Goal: Transaction & Acquisition: Obtain resource

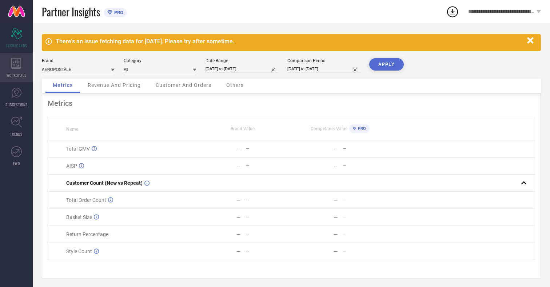
click at [16, 68] on icon at bounding box center [16, 63] width 10 height 11
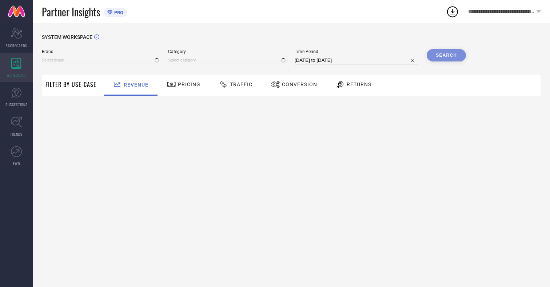
type input "AEROPOSTALE"
type input "All"
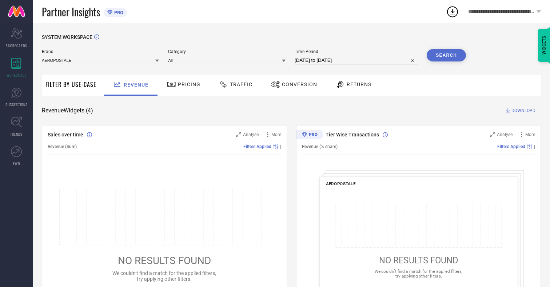
click at [297, 84] on span "Conversion" at bounding box center [299, 84] width 35 height 6
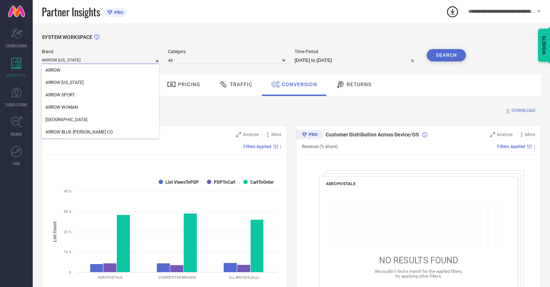
type input "ARROW [US_STATE]"
click at [64, 83] on span "ARROW [US_STATE]" at bounding box center [64, 82] width 38 height 5
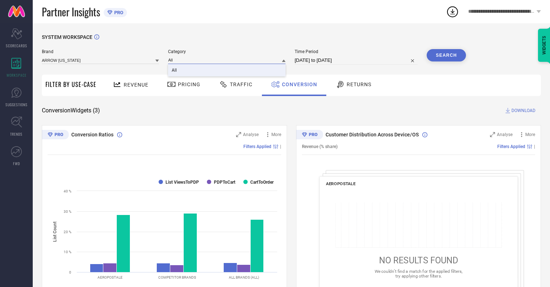
type input "All"
click at [175, 71] on span "All" at bounding box center [174, 70] width 5 height 5
click at [357, 60] on input "[DATE] to [DATE]" at bounding box center [356, 60] width 123 height 9
select select "6"
select select "2025"
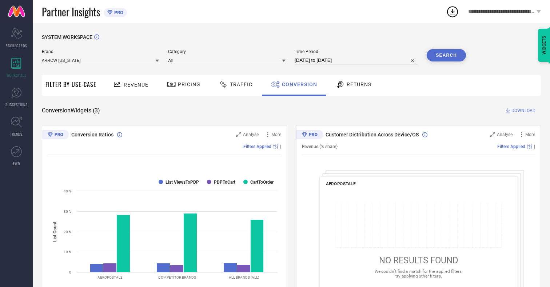
select select "7"
select select "2025"
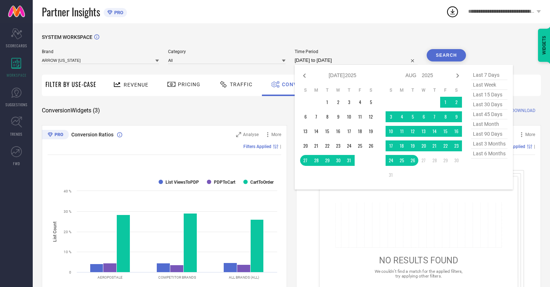
click at [436, 146] on td "21" at bounding box center [434, 145] width 11 height 11
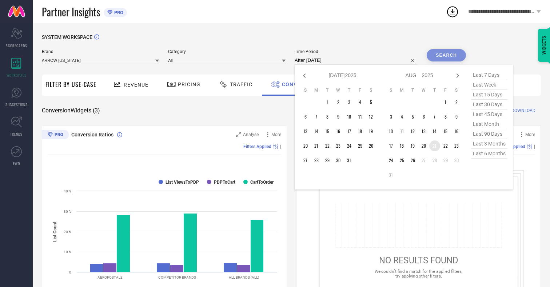
type input "[DATE] to [DATE]"
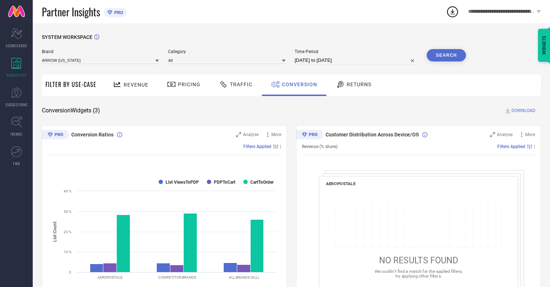
click at [446, 55] on button "Search" at bounding box center [445, 55] width 39 height 12
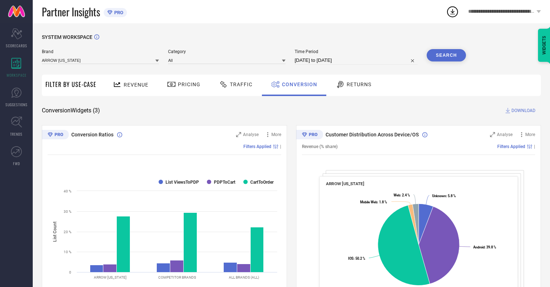
click at [523, 111] on span "DOWNLOAD" at bounding box center [523, 110] width 24 height 7
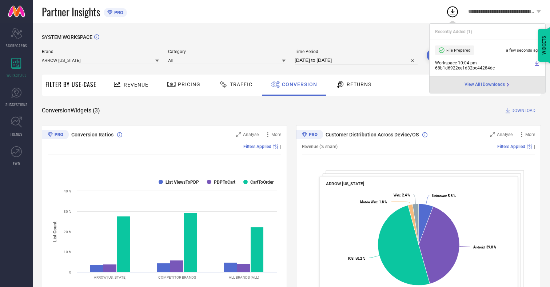
click at [297, 84] on span "Conversion" at bounding box center [299, 84] width 35 height 6
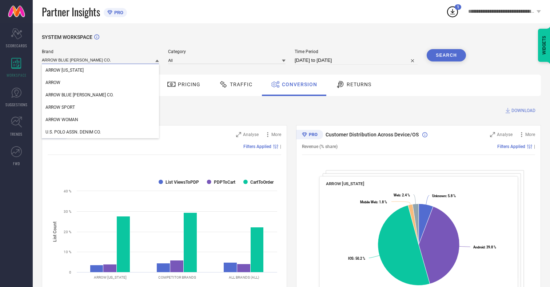
type input "ARROW BLUE [PERSON_NAME] CO."
click at [68, 95] on span "ARROW BLUE [PERSON_NAME] CO." at bounding box center [79, 94] width 68 height 5
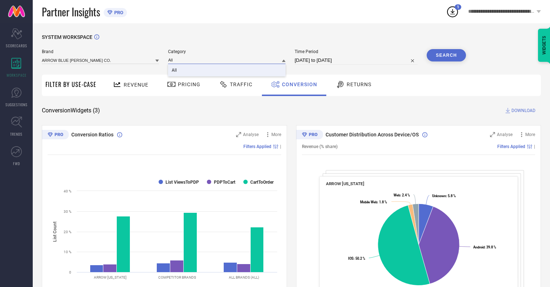
type input "All"
click at [175, 71] on span "All" at bounding box center [174, 70] width 5 height 5
click at [446, 55] on button "Search" at bounding box center [445, 55] width 39 height 12
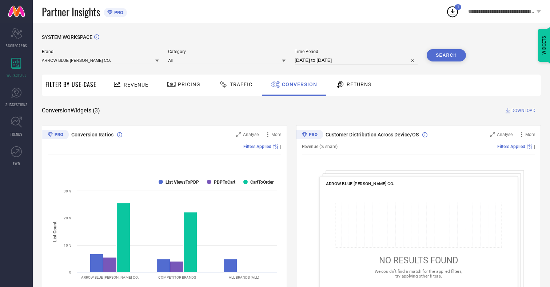
click at [523, 111] on span "DOWNLOAD" at bounding box center [523, 110] width 24 height 7
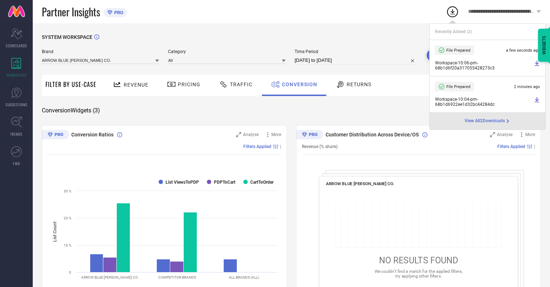
click at [297, 84] on span "Conversion" at bounding box center [299, 84] width 35 height 6
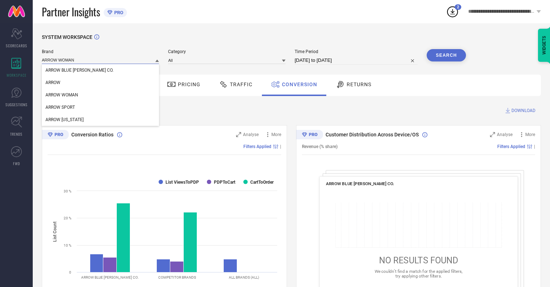
type input "ARROW WOMAN"
click at [62, 95] on span "ARROW WOMAN" at bounding box center [61, 94] width 33 height 5
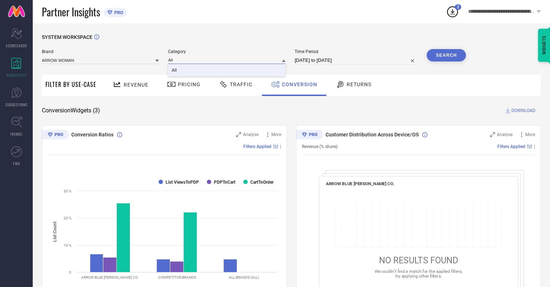
type input "All"
click at [175, 71] on span "All" at bounding box center [174, 70] width 5 height 5
click at [446, 55] on button "Search" at bounding box center [445, 55] width 39 height 12
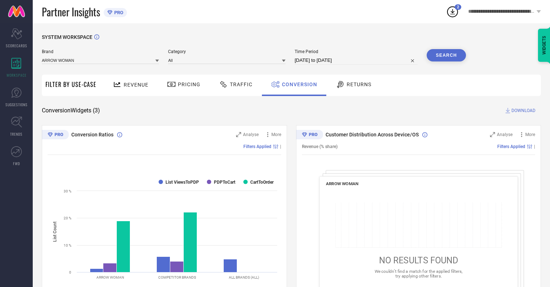
click at [523, 111] on span "DOWNLOAD" at bounding box center [523, 110] width 24 height 7
